Goal: Find contact information: Find contact information

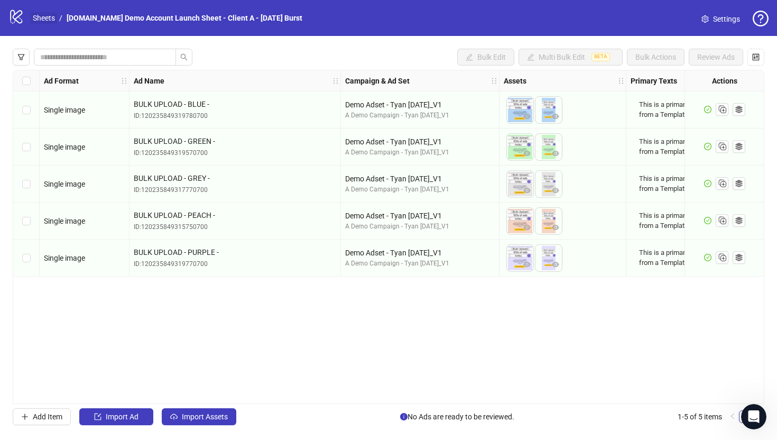
click at [43, 17] on link "Sheets" at bounding box center [44, 18] width 26 height 12
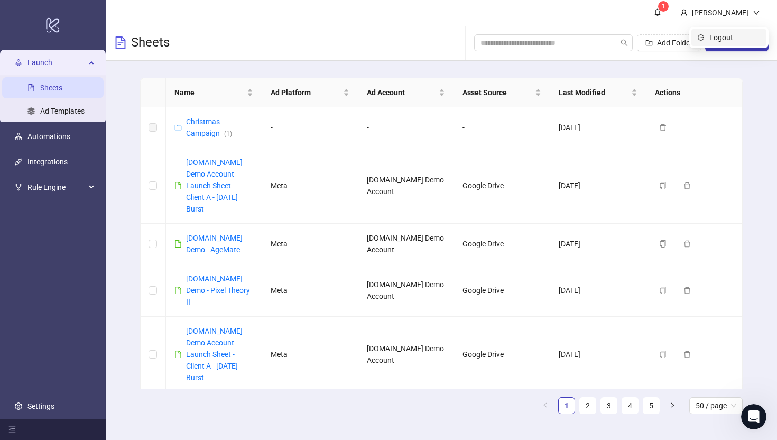
click at [727, 33] on span "Logout" at bounding box center [734, 38] width 51 height 12
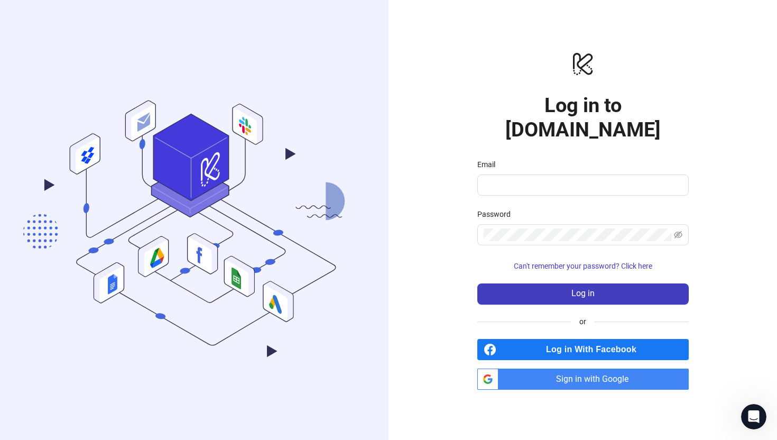
click at [544, 368] on span "Sign in with Google" at bounding box center [596, 378] width 186 height 21
click at [541, 370] on span "Sign in with Google" at bounding box center [596, 378] width 186 height 21
click at [522, 369] on span "Sign in with Google" at bounding box center [596, 378] width 186 height 21
click at [541, 372] on span "Sign in with Google" at bounding box center [596, 378] width 186 height 21
click at [506, 368] on span "Sign in with Google" at bounding box center [596, 378] width 186 height 21
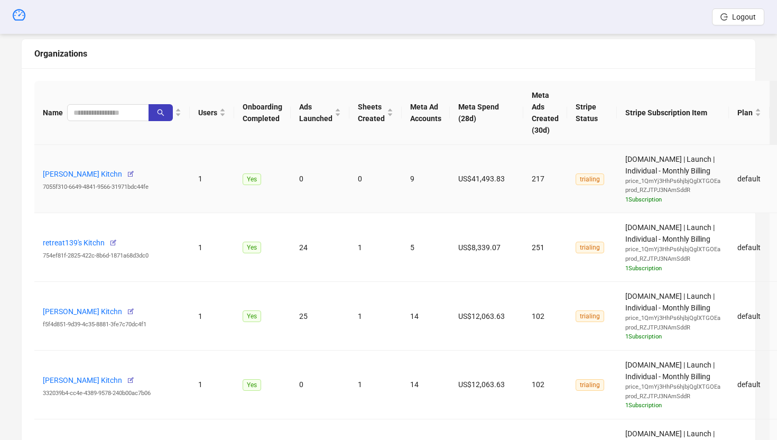
scroll to position [379, 0]
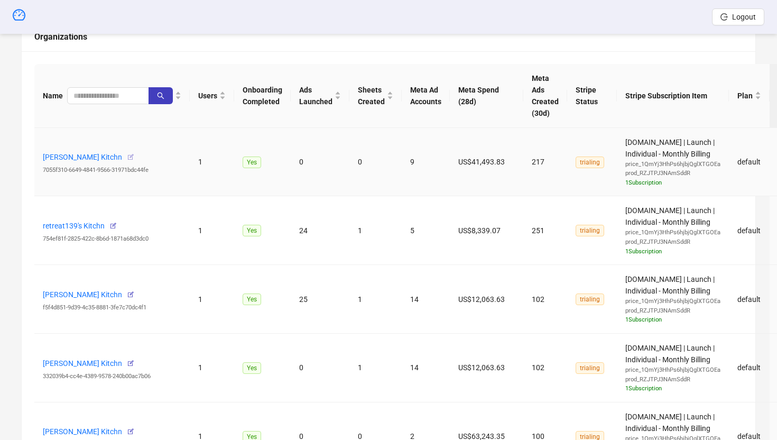
click at [134, 155] on icon "button" at bounding box center [130, 156] width 7 height 7
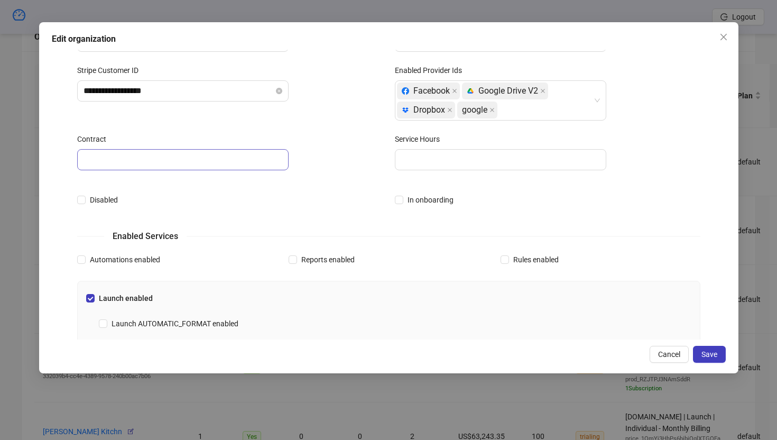
scroll to position [0, 0]
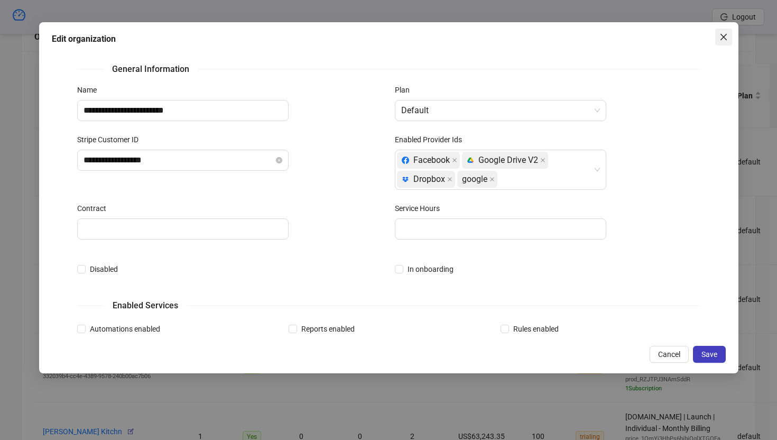
click at [722, 35] on icon "close" at bounding box center [723, 36] width 6 height 6
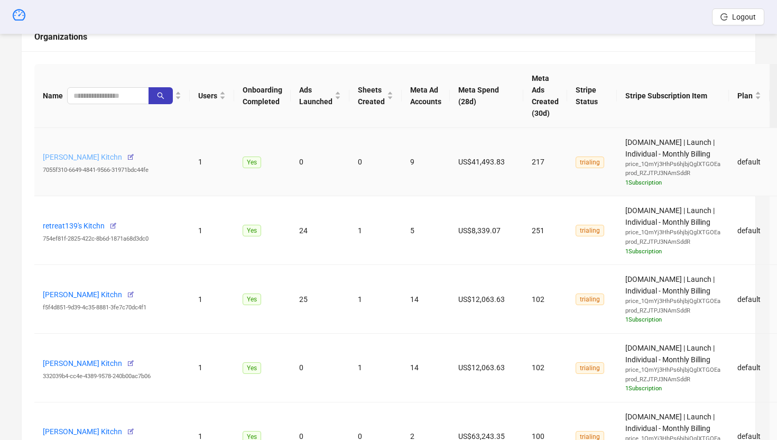
click at [111, 157] on link "Jens Bjerregaard's Kitchn" at bounding box center [82, 157] width 79 height 8
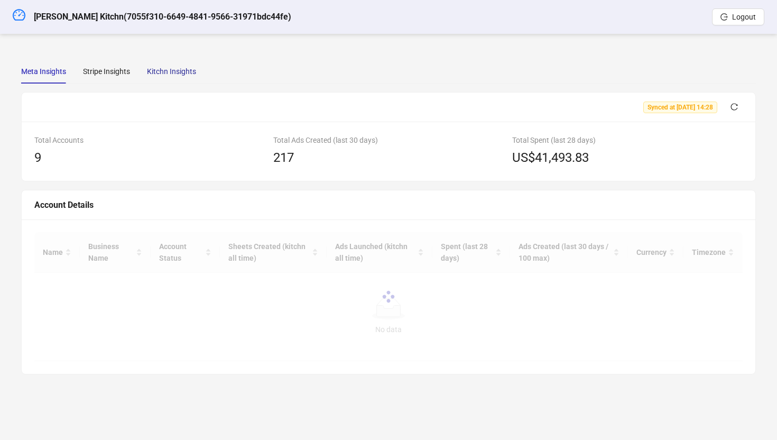
click at [163, 69] on div "Kitchn Insights" at bounding box center [171, 72] width 49 height 12
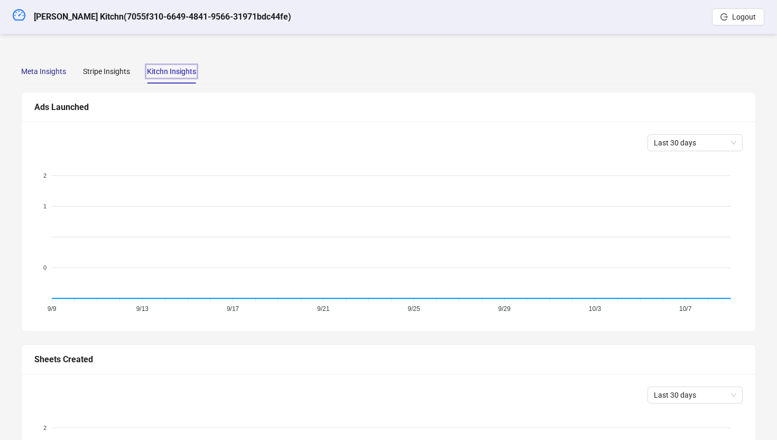
click at [31, 67] on div "Meta Insights" at bounding box center [43, 72] width 45 height 12
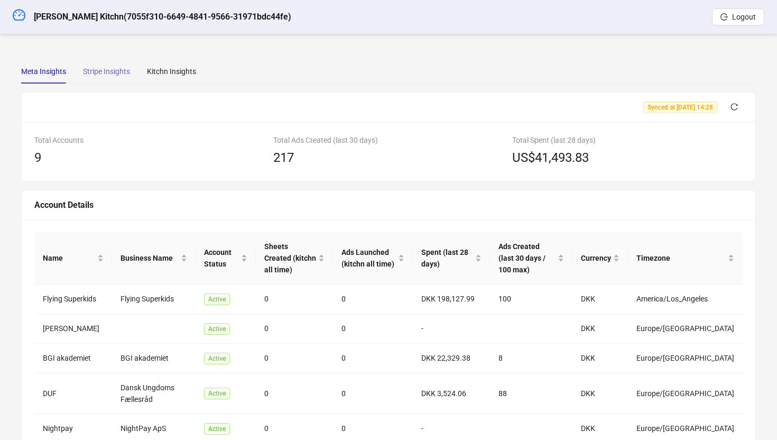
click at [101, 64] on div "Stripe Insights" at bounding box center [106, 71] width 47 height 24
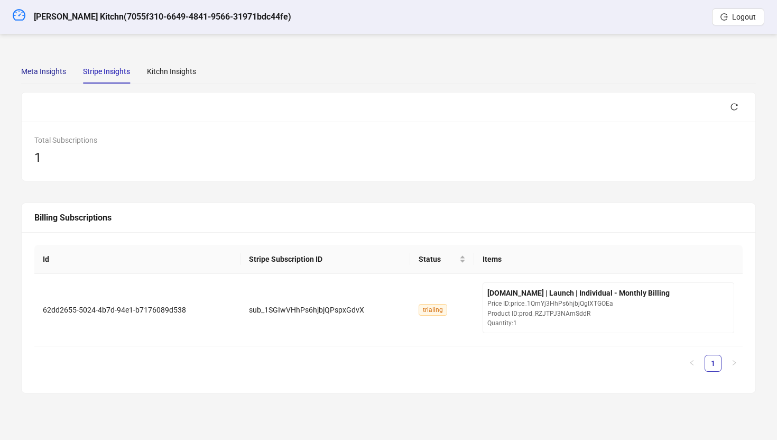
click at [46, 71] on div "Meta Insights" at bounding box center [43, 72] width 45 height 12
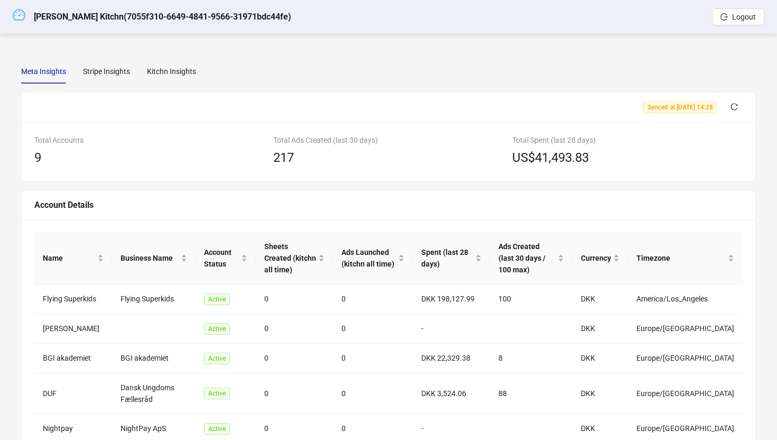
click at [22, 15] on icon "dashboard" at bounding box center [19, 14] width 13 height 11
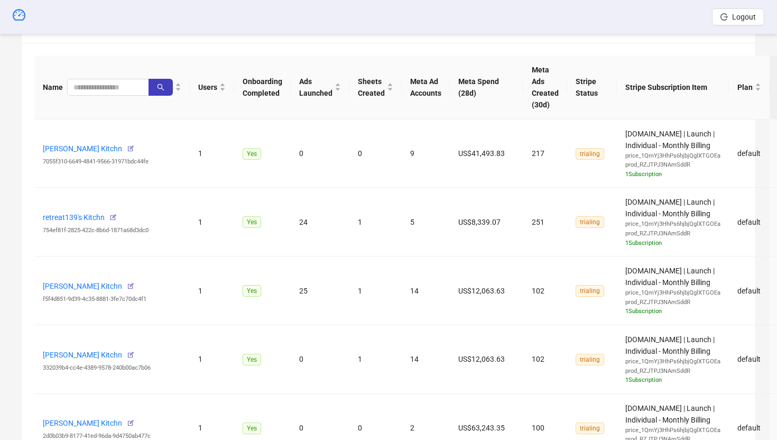
scroll to position [372, 0]
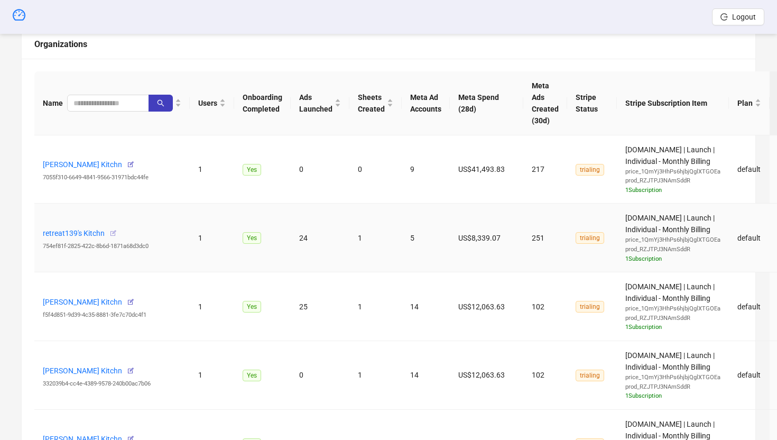
click at [113, 233] on icon "button" at bounding box center [112, 232] width 7 height 7
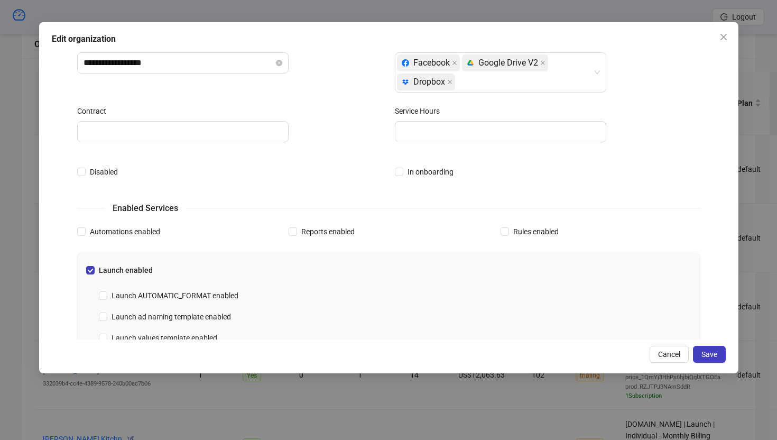
scroll to position [0, 0]
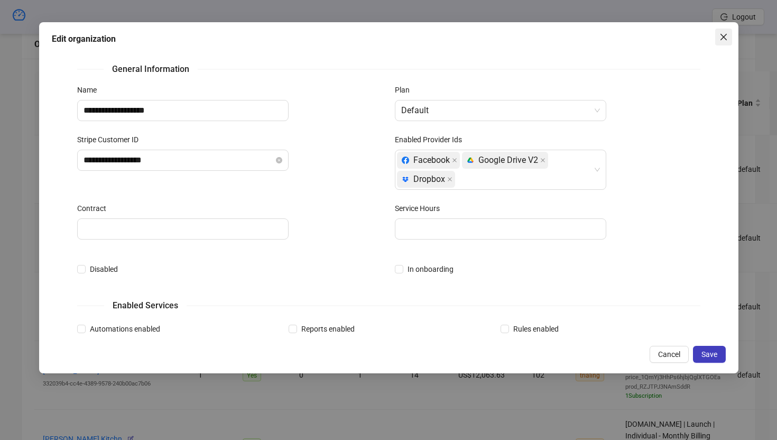
click at [722, 36] on icon "close" at bounding box center [723, 37] width 8 height 8
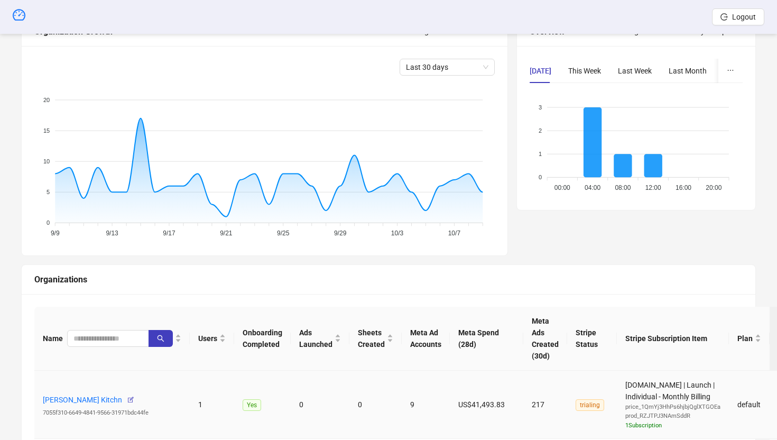
scroll to position [310, 0]
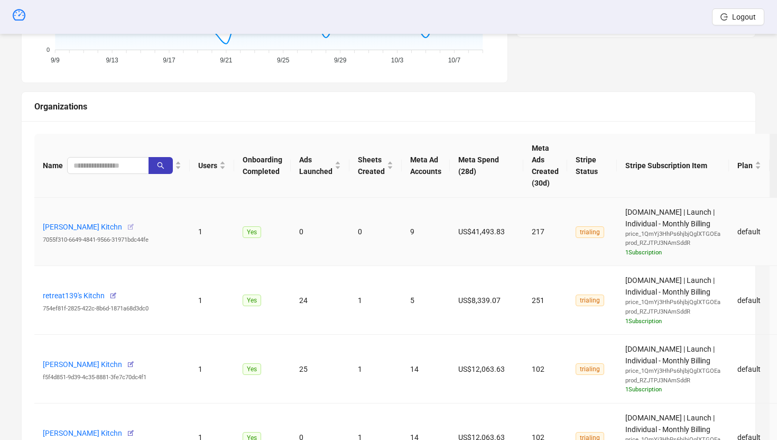
click at [134, 226] on icon "button" at bounding box center [130, 226] width 7 height 7
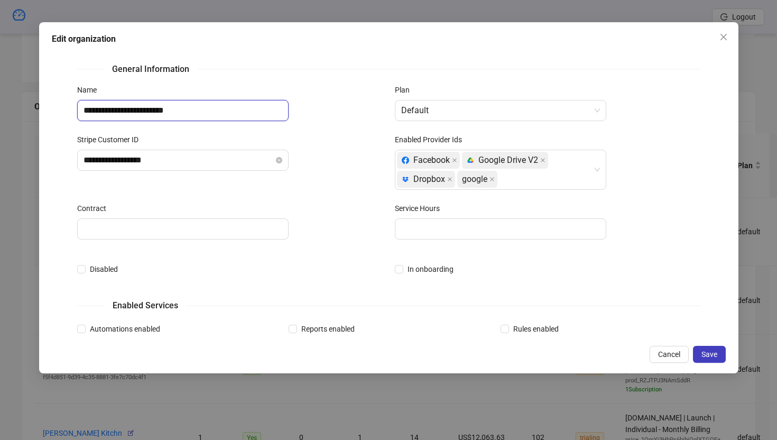
click at [192, 112] on input "**********" at bounding box center [182, 110] width 211 height 21
click at [152, 111] on input "**********" at bounding box center [182, 110] width 211 height 21
click at [182, 112] on input "**********" at bounding box center [182, 110] width 211 height 21
click at [152, 110] on input "**********" at bounding box center [182, 110] width 211 height 21
paste input "**********"
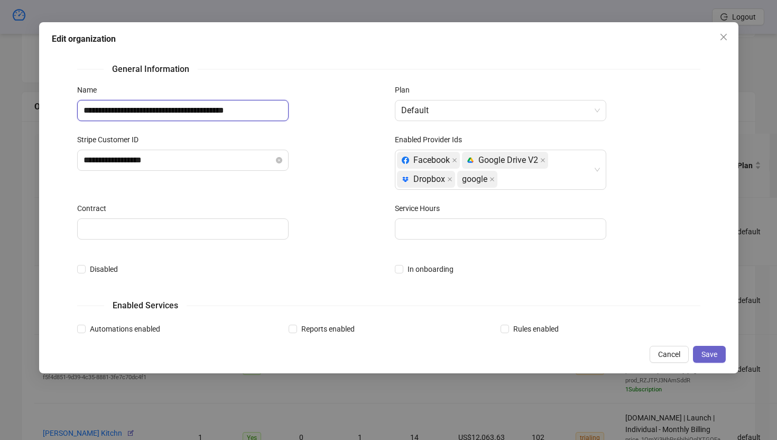
type input "**********"
click at [634, 358] on button "Save" at bounding box center [709, 354] width 33 height 17
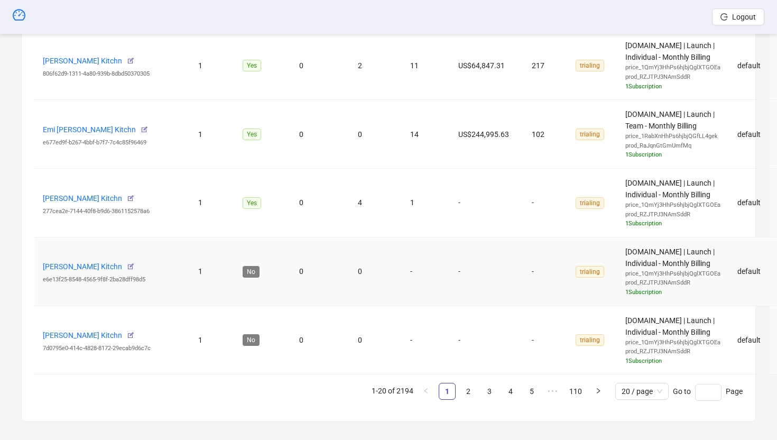
scroll to position [1512, 0]
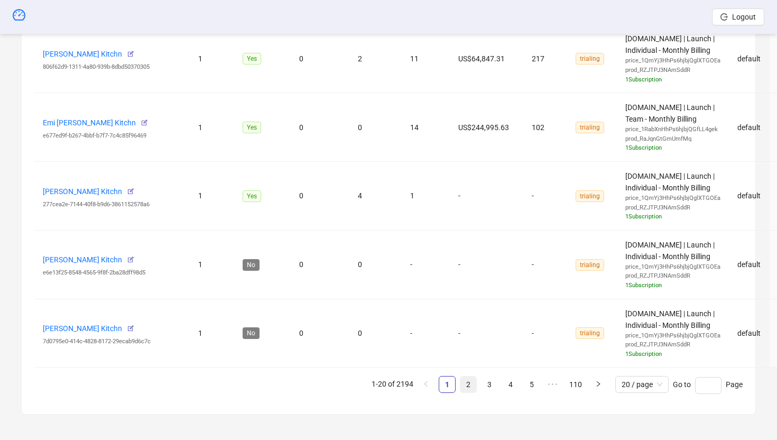
click at [468, 377] on link "2" at bounding box center [468, 384] width 16 height 16
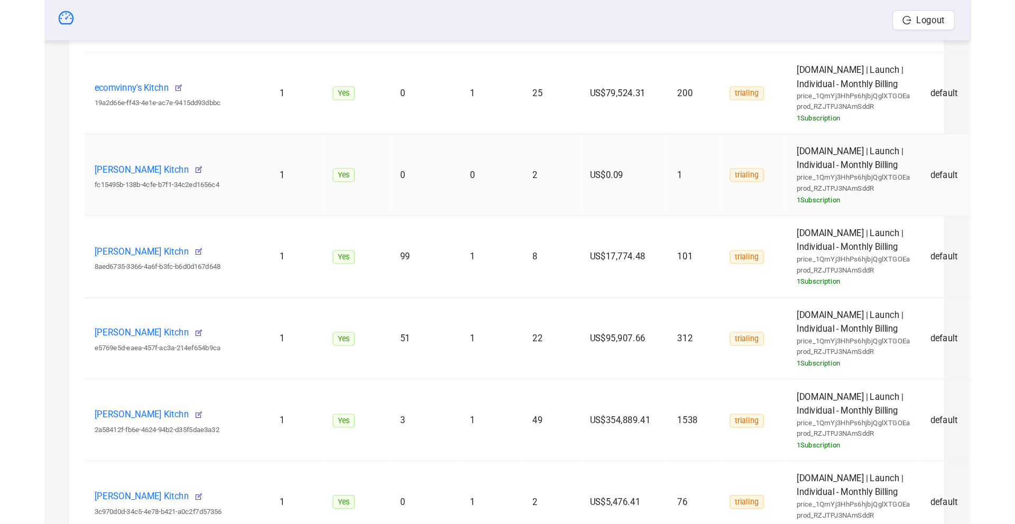
scroll to position [1055, 0]
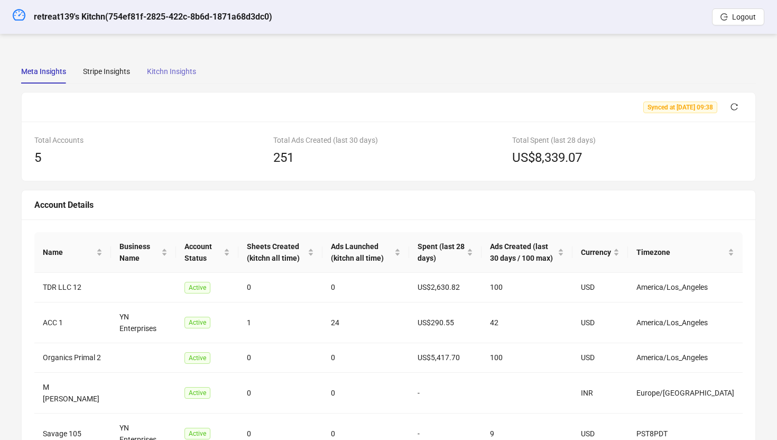
click at [178, 79] on div "Kitchn Insights" at bounding box center [171, 71] width 49 height 24
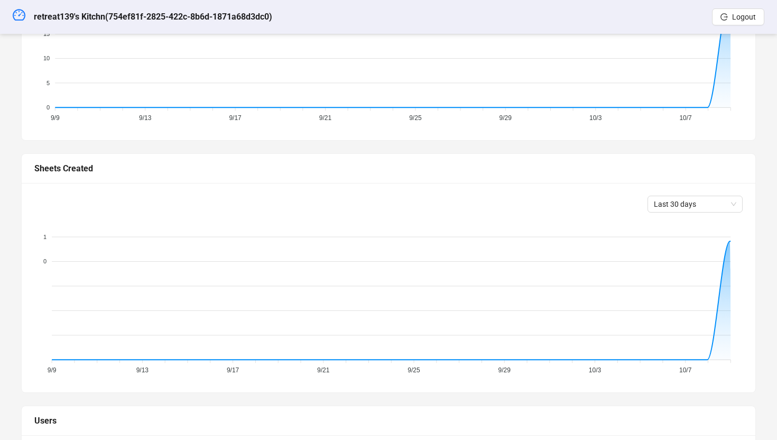
scroll to position [329, 0]
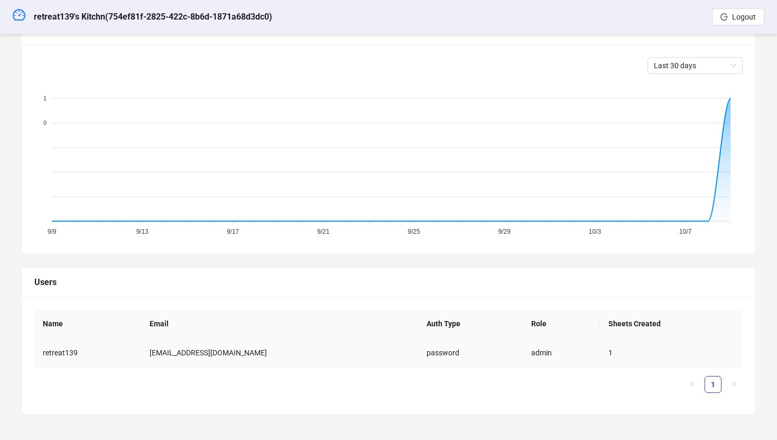
drag, startPoint x: 293, startPoint y: 353, endPoint x: 150, endPoint y: 355, distance: 143.2
click at [150, 355] on td "kitchn.retreat139@passmail.net" at bounding box center [279, 352] width 277 height 29
copy td "kitchn.retreat139@passmail.net"
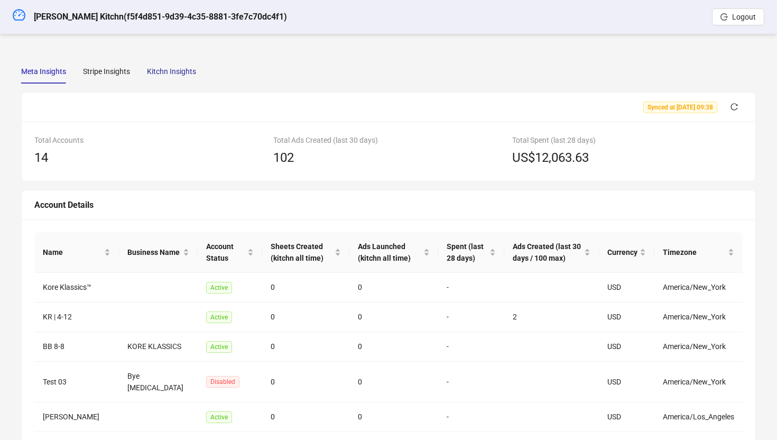
click at [178, 76] on div "Kitchn Insights" at bounding box center [171, 72] width 49 height 12
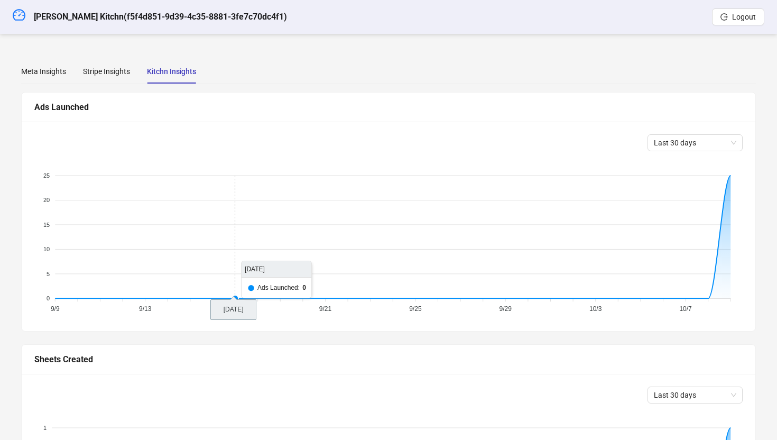
scroll to position [329, 0]
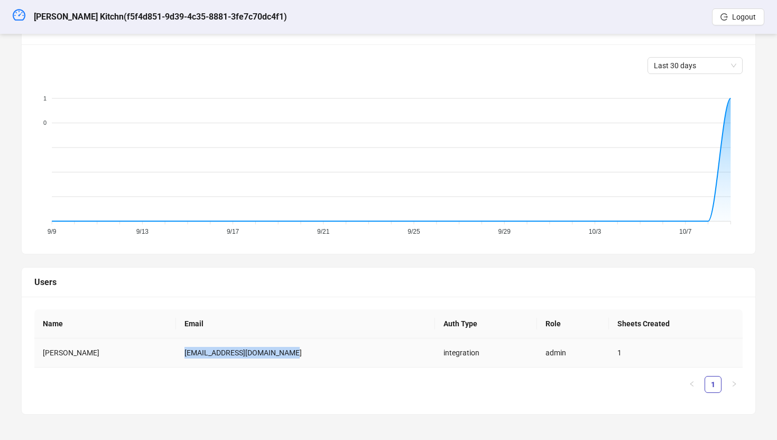
drag, startPoint x: 303, startPoint y: 358, endPoint x: 171, endPoint y: 350, distance: 132.3
click at [176, 350] on td "[EMAIL_ADDRESS][DOMAIN_NAME]" at bounding box center [305, 352] width 259 height 29
copy td "[EMAIL_ADDRESS][DOMAIN_NAME]"
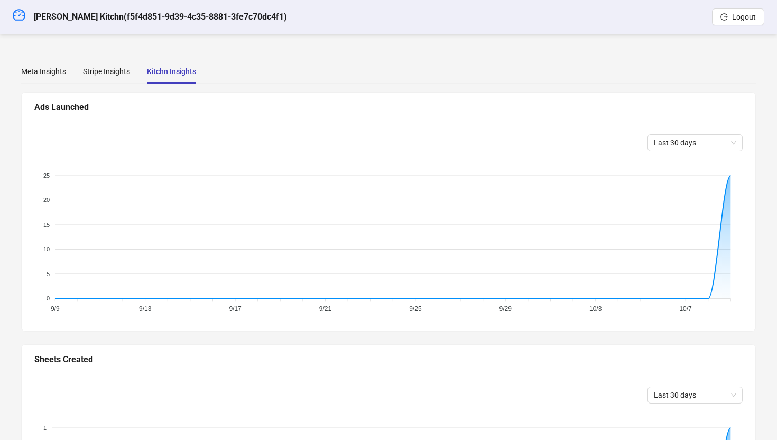
scroll to position [329, 0]
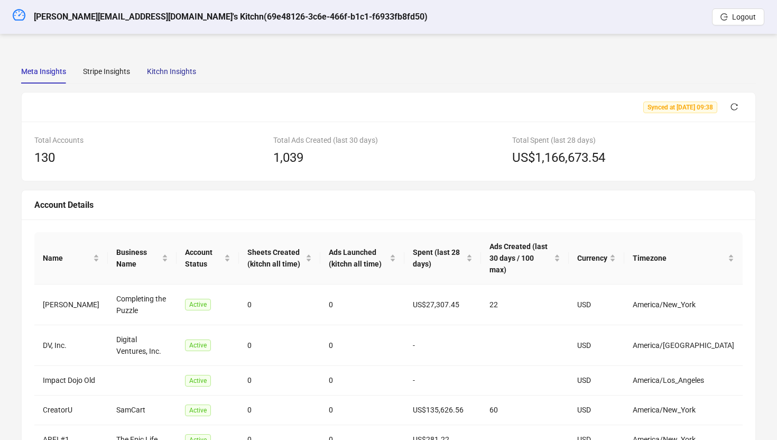
click at [163, 74] on div "Kitchn Insights" at bounding box center [171, 72] width 49 height 12
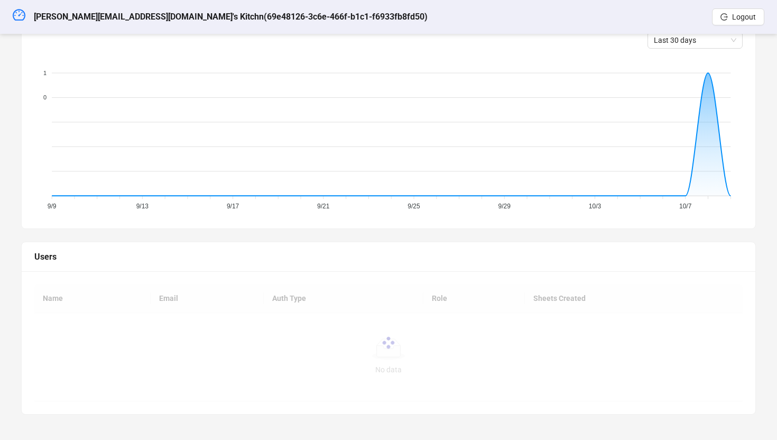
scroll to position [329, 0]
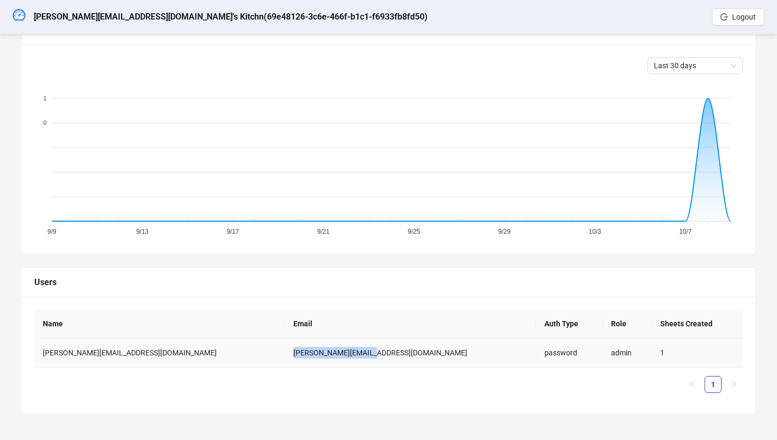
drag, startPoint x: 311, startPoint y: 352, endPoint x: 234, endPoint y: 350, distance: 77.2
click at [285, 350] on td "frank@buildofarm.com" at bounding box center [410, 352] width 250 height 29
copy td "frank@buildofarm.com"
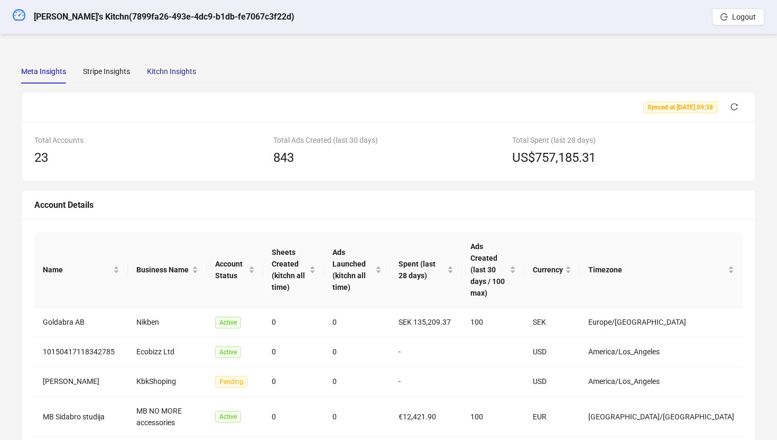
click at [173, 75] on div "Kitchn Insights" at bounding box center [171, 72] width 49 height 12
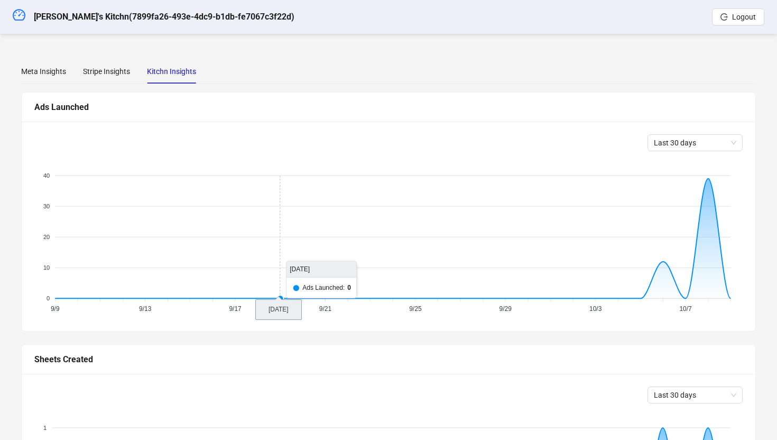
scroll to position [329, 0]
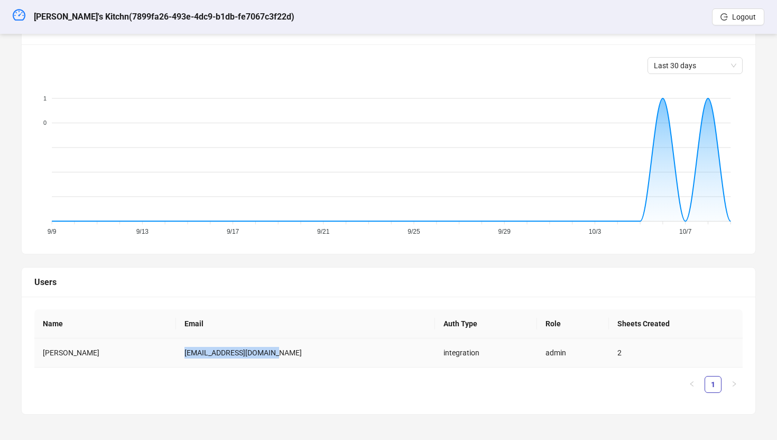
drag, startPoint x: 287, startPoint y: 355, endPoint x: 180, endPoint y: 351, distance: 106.8
click at [180, 351] on td "rokas.jokubka@gmail.com" at bounding box center [305, 352] width 259 height 29
copy td "rokas.jokubka@gmail.com"
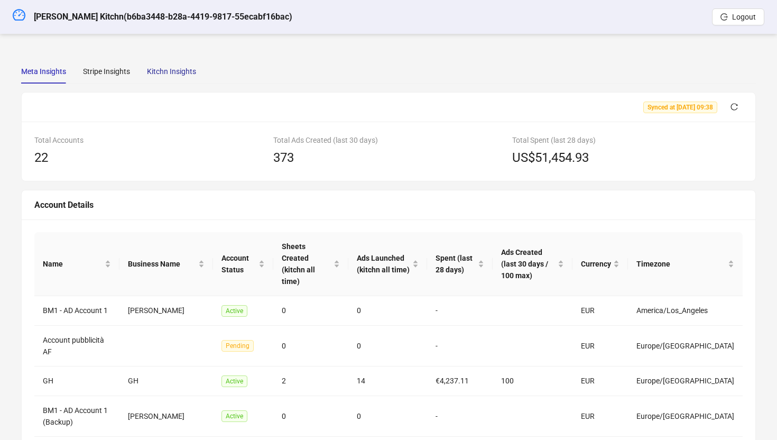
click at [182, 73] on div "Kitchn Insights" at bounding box center [171, 72] width 49 height 12
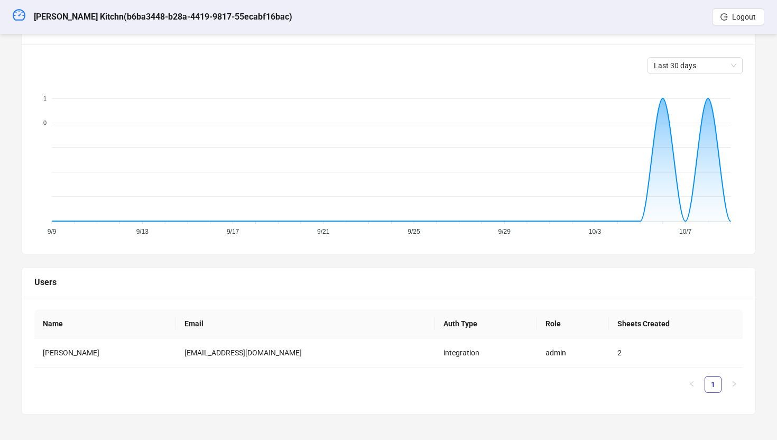
scroll to position [329, 0]
drag, startPoint x: 275, startPoint y: 349, endPoint x: 171, endPoint y: 347, distance: 104.1
click at [171, 347] on tr "[PERSON_NAME] [PERSON_NAME][EMAIL_ADDRESS][DOMAIN_NAME] integration admin 2" at bounding box center [388, 352] width 708 height 29
copy tr "[PERSON_NAME] [EMAIL_ADDRESS][DOMAIN_NAME]"
drag, startPoint x: 31, startPoint y: 15, endPoint x: 62, endPoint y: 14, distance: 31.2
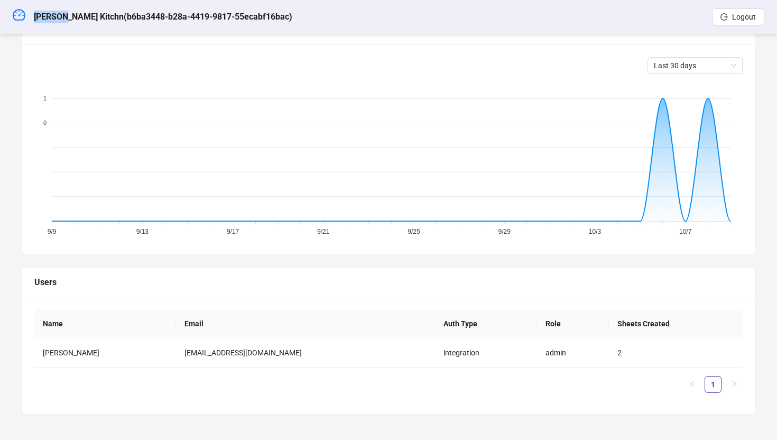
click at [62, 14] on div "[PERSON_NAME] Kitchn ( b6ba3448-b28a-4419-9817-55ecabf16bac )" at bounding box center [153, 17] width 280 height 34
copy h5 "[PERSON_NAME]"
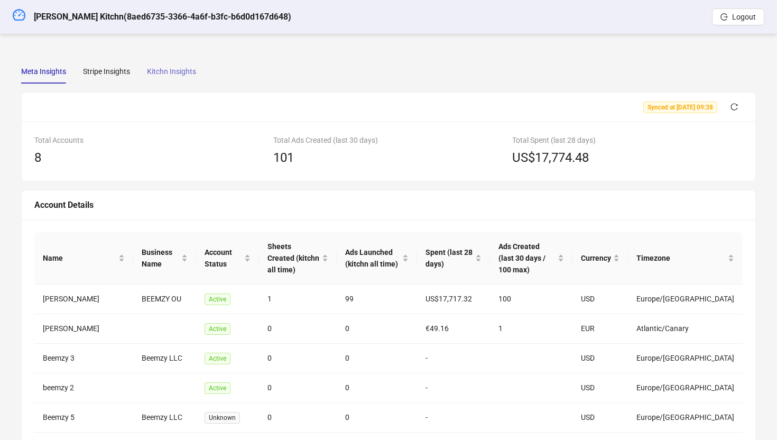
click at [170, 80] on div "Kitchn Insights" at bounding box center [171, 71] width 49 height 24
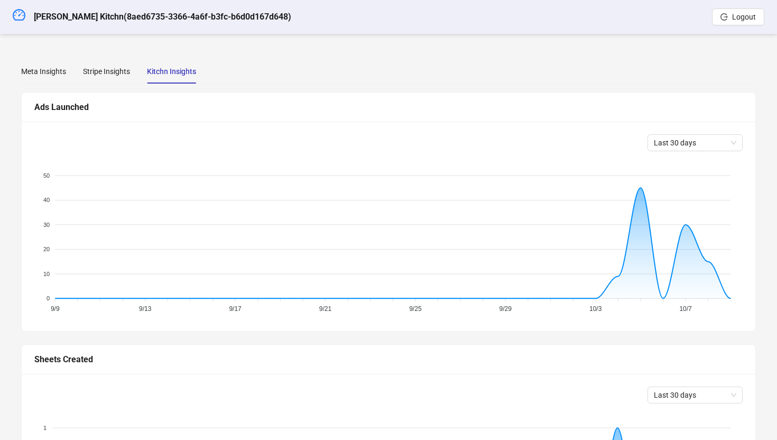
scroll to position [329, 0]
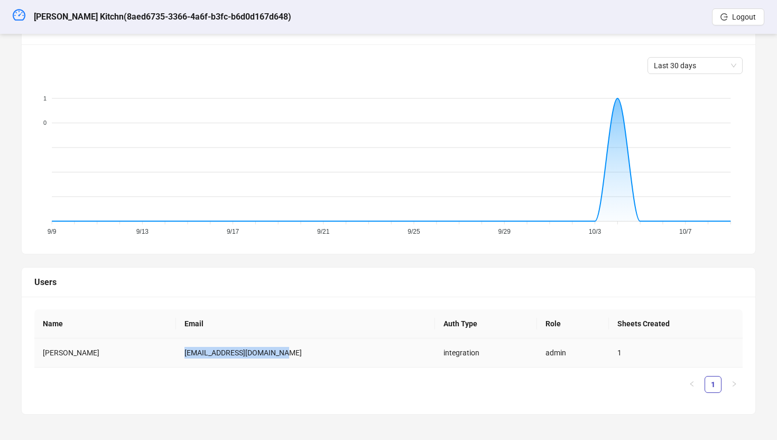
drag, startPoint x: 281, startPoint y: 352, endPoint x: 157, endPoint y: 347, distance: 123.2
click at [176, 347] on td "jordygarcia0119@gmail.com" at bounding box center [305, 352] width 259 height 29
copy td "jordygarcia0119@gmail.com"
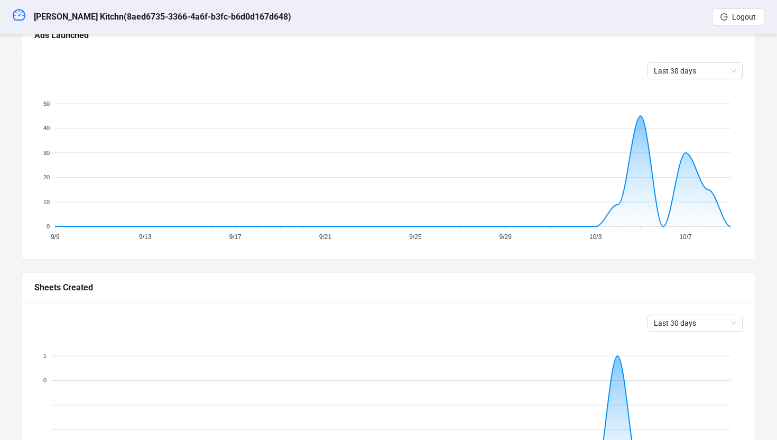
scroll to position [0, 0]
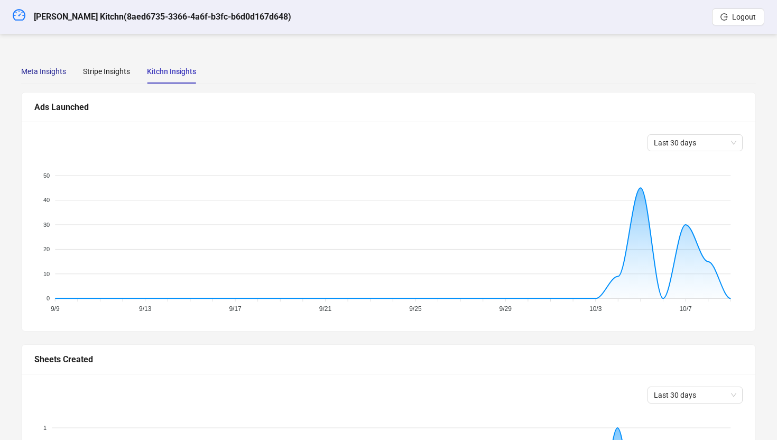
click at [44, 70] on div "Meta Insights" at bounding box center [43, 72] width 45 height 12
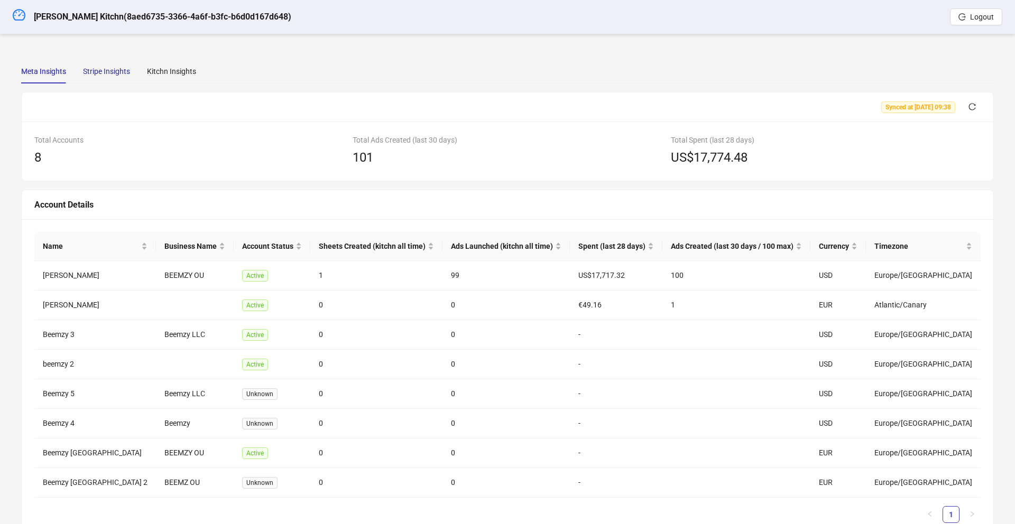
click at [108, 69] on div "Stripe Insights" at bounding box center [106, 72] width 47 height 12
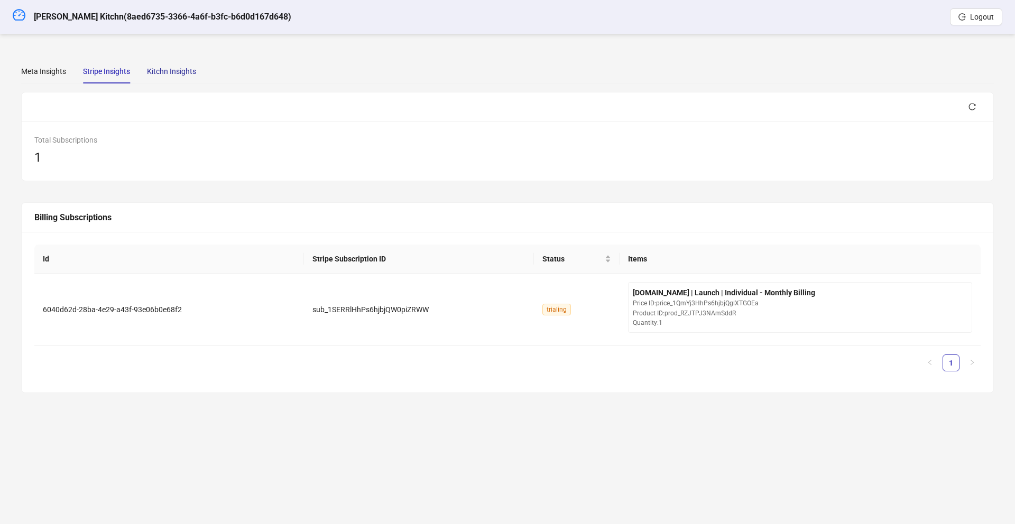
click at [169, 66] on div "Kitchn Insights" at bounding box center [171, 72] width 49 height 12
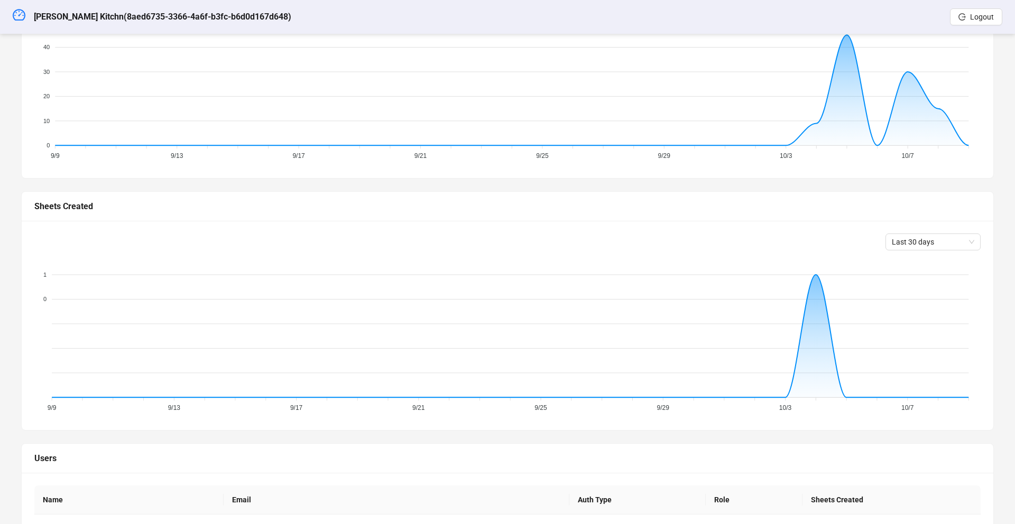
scroll to position [17, 0]
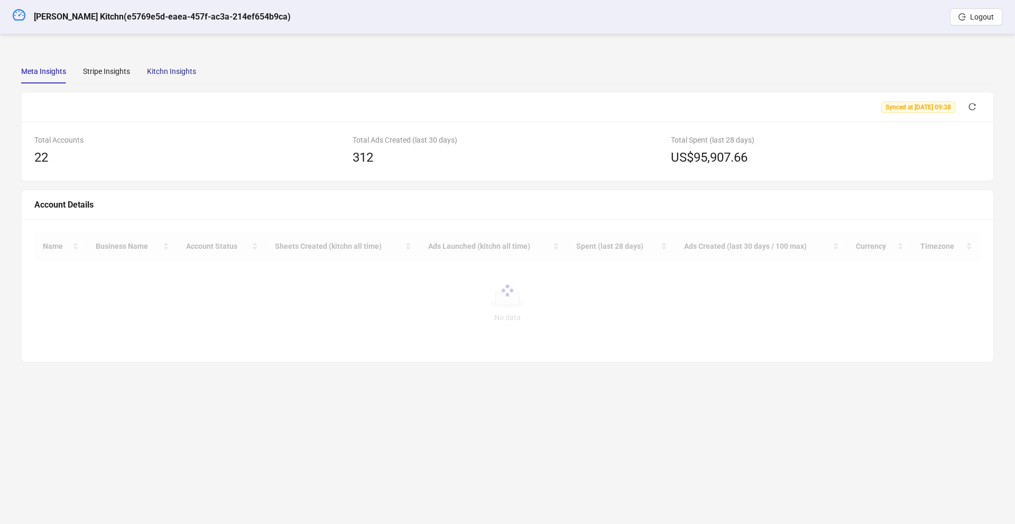
click at [167, 72] on div "Kitchn Insights" at bounding box center [171, 72] width 49 height 12
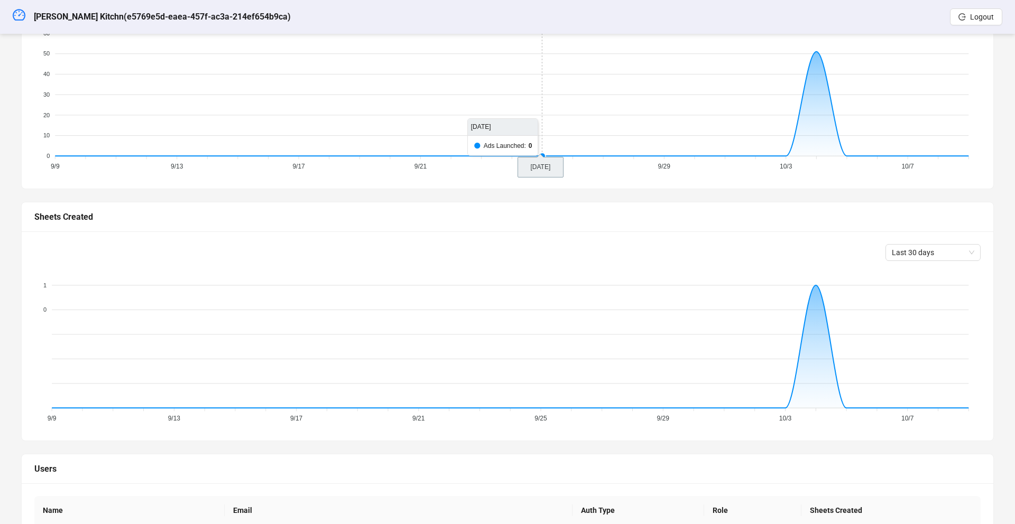
scroll to position [245, 0]
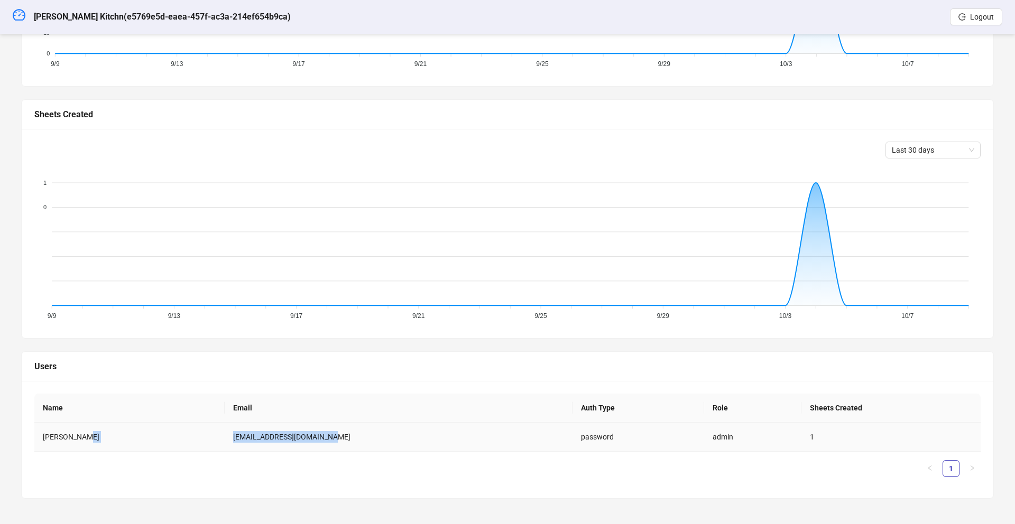
drag, startPoint x: 332, startPoint y: 440, endPoint x: 207, endPoint y: 443, distance: 125.3
click at [207, 443] on tr "Cam [PERSON_NAME] [EMAIL_ADDRESS][DOMAIN_NAME] password admin 1" at bounding box center [507, 437] width 946 height 29
copy tr "[EMAIL_ADDRESS][DOMAIN_NAME]"
